Goal: Information Seeking & Learning: Learn about a topic

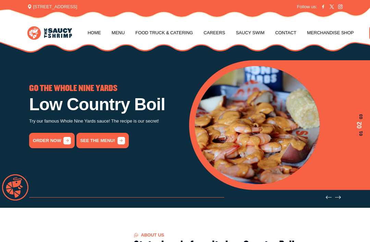
click at [116, 33] on link "Menu" at bounding box center [118, 33] width 13 height 26
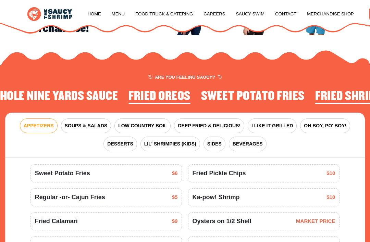
scroll to position [584, 0]
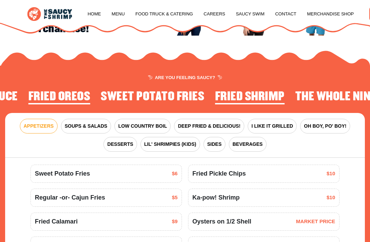
click at [169, 142] on span "LIL' SHRIMPIES (KIDS)" at bounding box center [170, 144] width 52 height 7
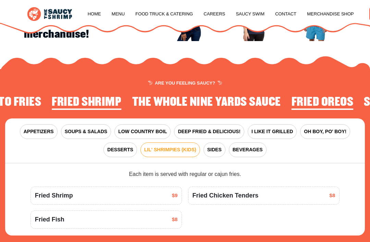
scroll to position [578, 0]
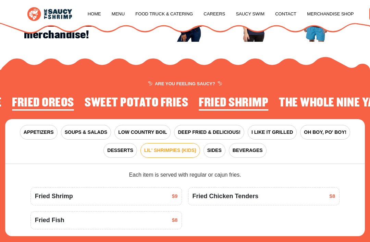
click at [271, 130] on span "I LIKE IT GRILLED" at bounding box center [272, 132] width 41 height 7
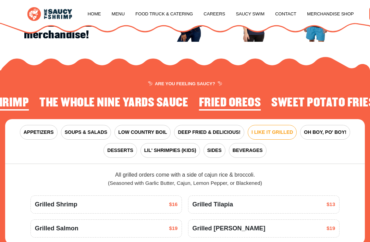
click at [92, 15] on link "Home" at bounding box center [94, 14] width 13 height 26
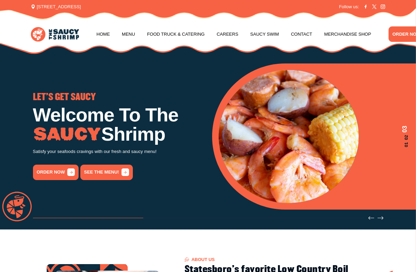
click at [108, 175] on link "See the menu!" at bounding box center [106, 172] width 52 height 15
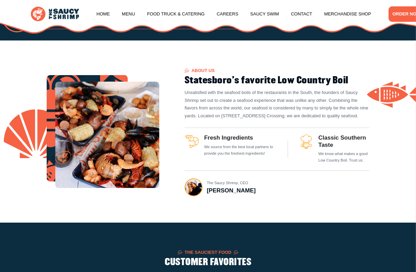
scroll to position [682, 0]
